Goal: Information Seeking & Learning: Learn about a topic

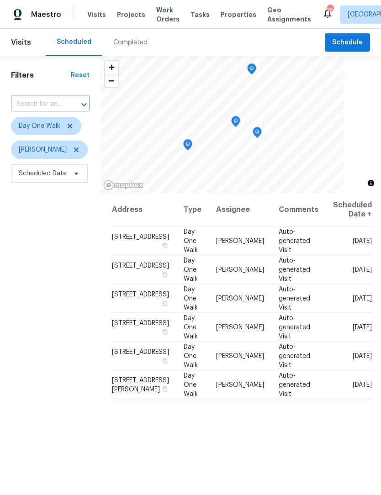
click at [136, 45] on div "Completed" at bounding box center [130, 42] width 34 height 9
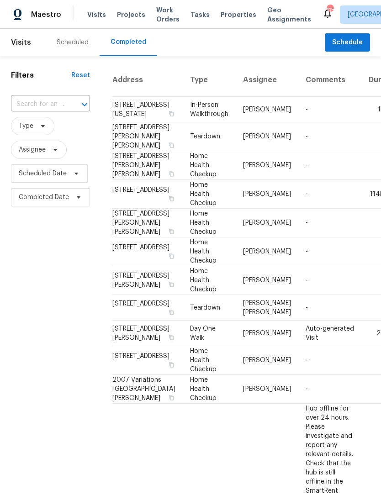
click at [78, 108] on button "Open" at bounding box center [84, 104] width 13 height 13
type input "535 em"
click at [64, 148] on li "[STREET_ADDRESS]" at bounding box center [50, 140] width 78 height 15
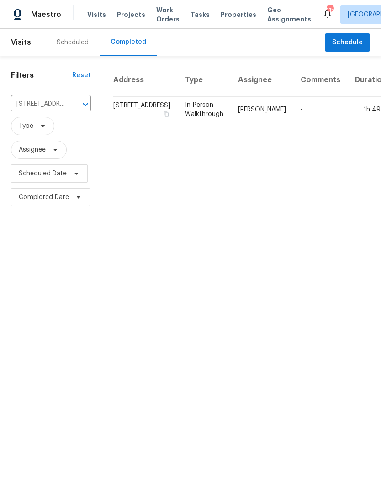
click at [179, 122] on td "In-Person Walkthrough" at bounding box center [204, 110] width 53 height 26
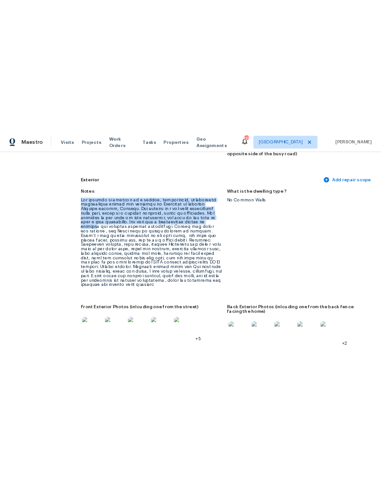
scroll to position [318, 0]
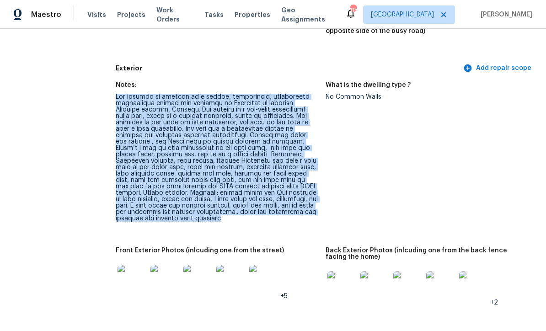
copy div "Lor ipsumdo si ametcon ad e seddoe, temporincid, utlaboreetd magnaaliqua enimad…"
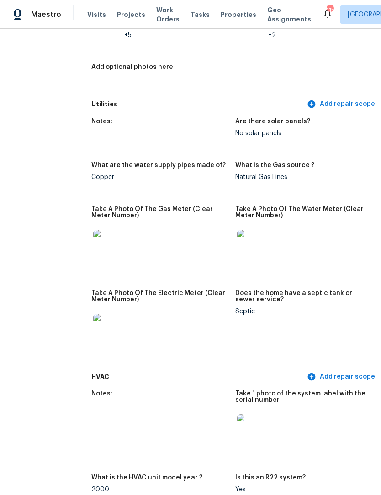
scroll to position [724, 20]
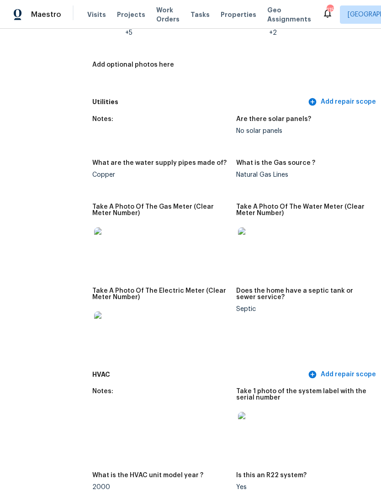
click at [265, 228] on img at bounding box center [252, 242] width 29 height 29
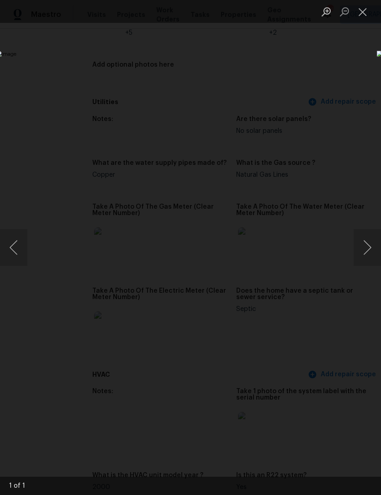
click at [364, 9] on button "Close lightbox" at bounding box center [363, 12] width 18 height 16
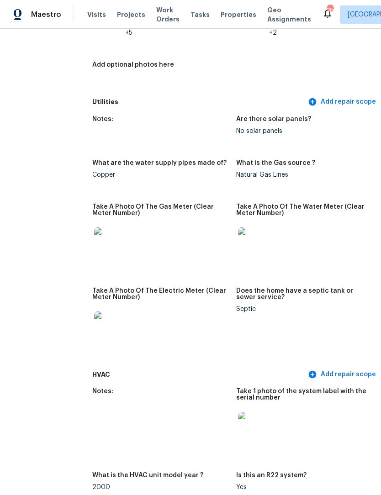
click at [108, 312] on img at bounding box center [108, 326] width 29 height 29
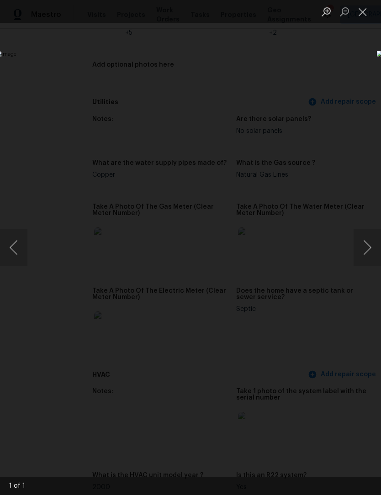
click at [368, 11] on button "Close lightbox" at bounding box center [363, 12] width 18 height 16
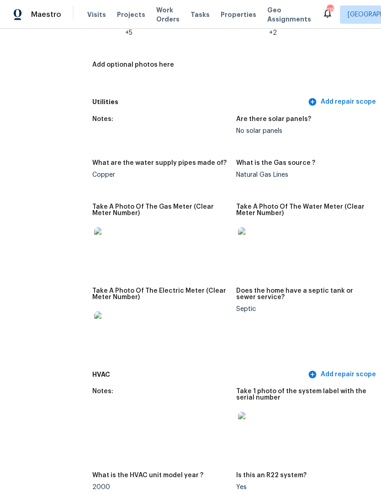
click at [114, 232] on img at bounding box center [108, 242] width 29 height 29
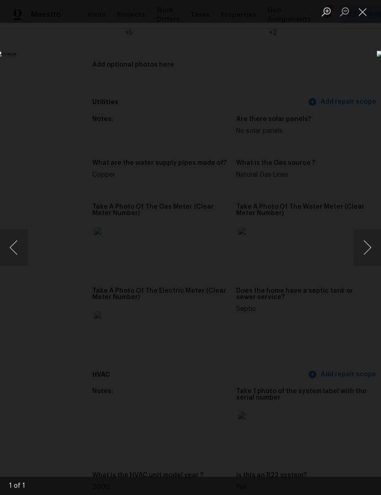
click at [367, 9] on button "Close lightbox" at bounding box center [363, 12] width 18 height 16
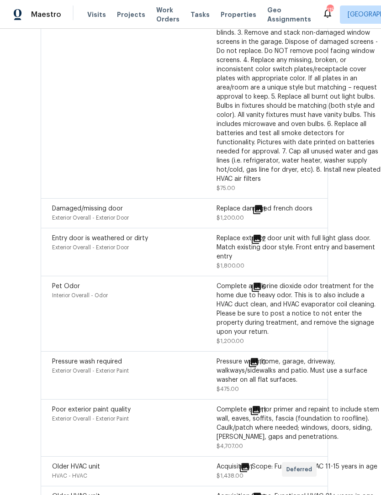
scroll to position [0, 0]
click at [146, 463] on div "Older HVAC unit" at bounding box center [134, 467] width 165 height 9
click at [86, 464] on span "Older HVAC unit" at bounding box center [76, 467] width 48 height 6
click at [263, 463] on div "1" at bounding box center [260, 468] width 43 height 11
click at [274, 463] on div "1" at bounding box center [260, 468] width 43 height 11
